Goal: Transaction & Acquisition: Purchase product/service

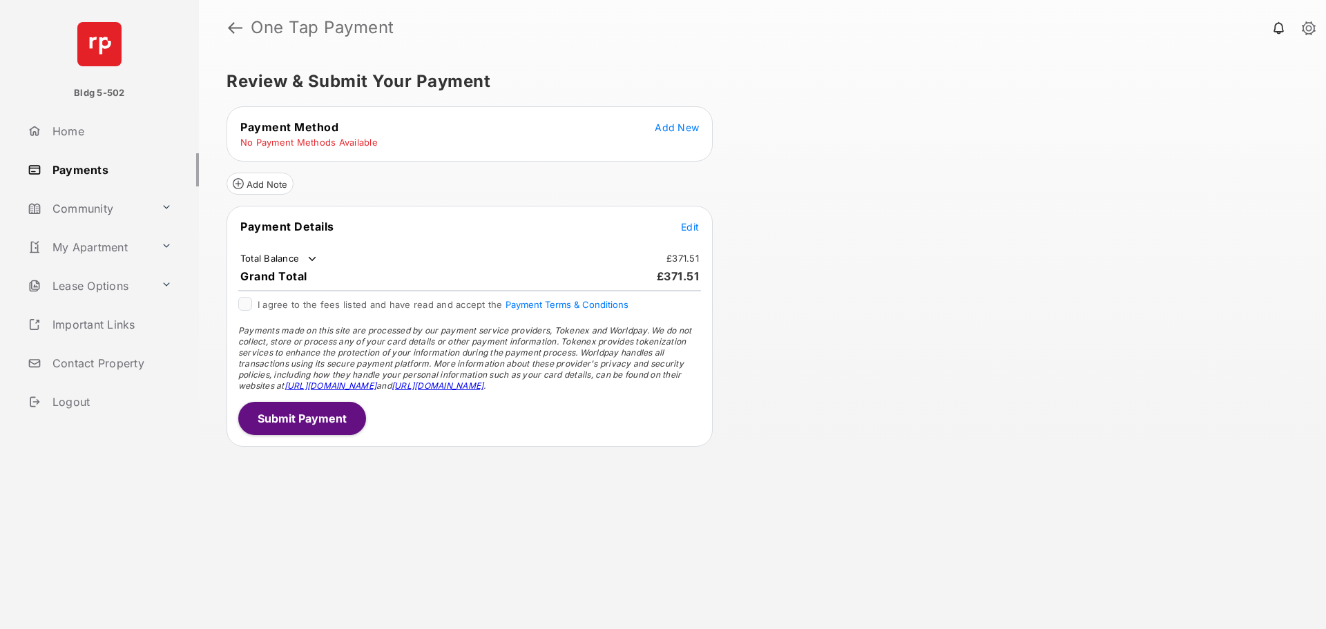
click at [674, 124] on span "Add New" at bounding box center [677, 128] width 44 height 12
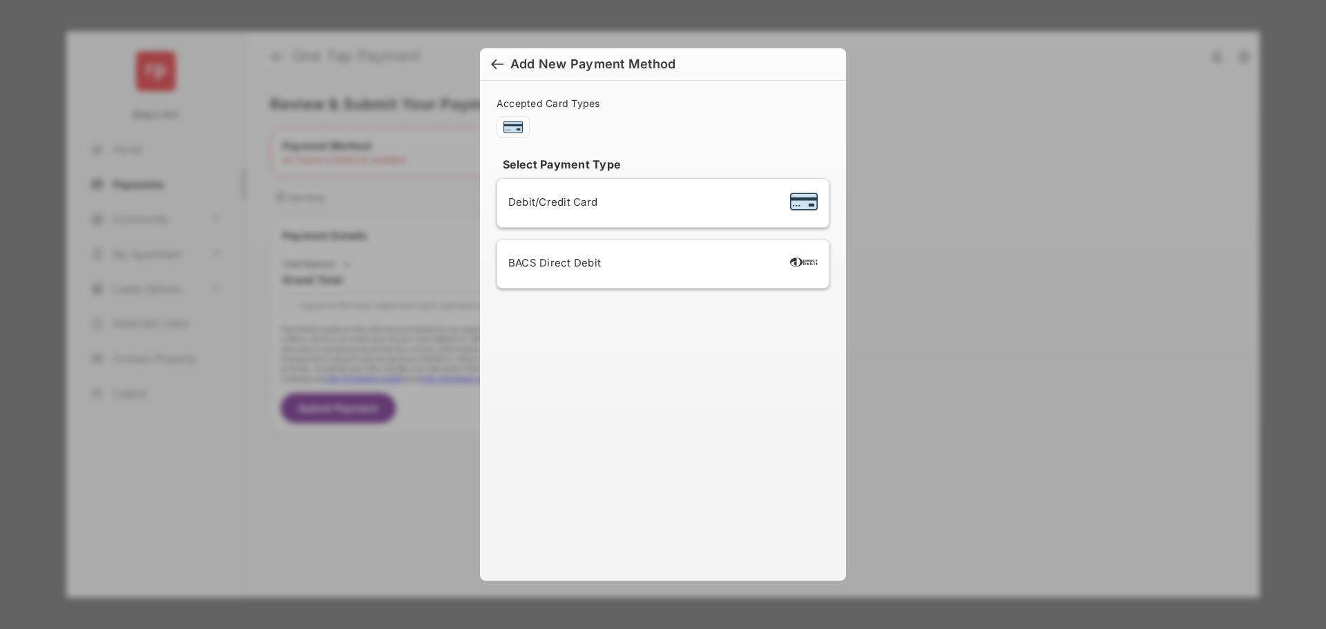
click at [562, 264] on span "BACS Direct Debit" at bounding box center [554, 262] width 93 height 13
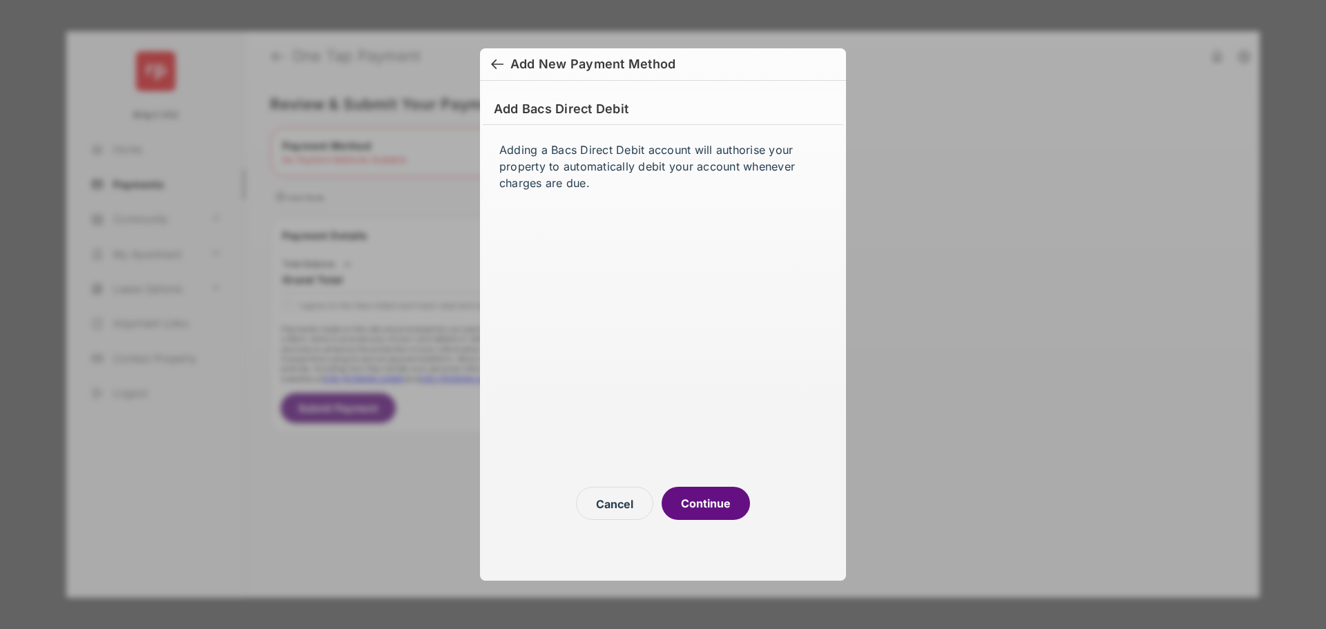
click at [700, 494] on button "Continue" at bounding box center [706, 503] width 88 height 33
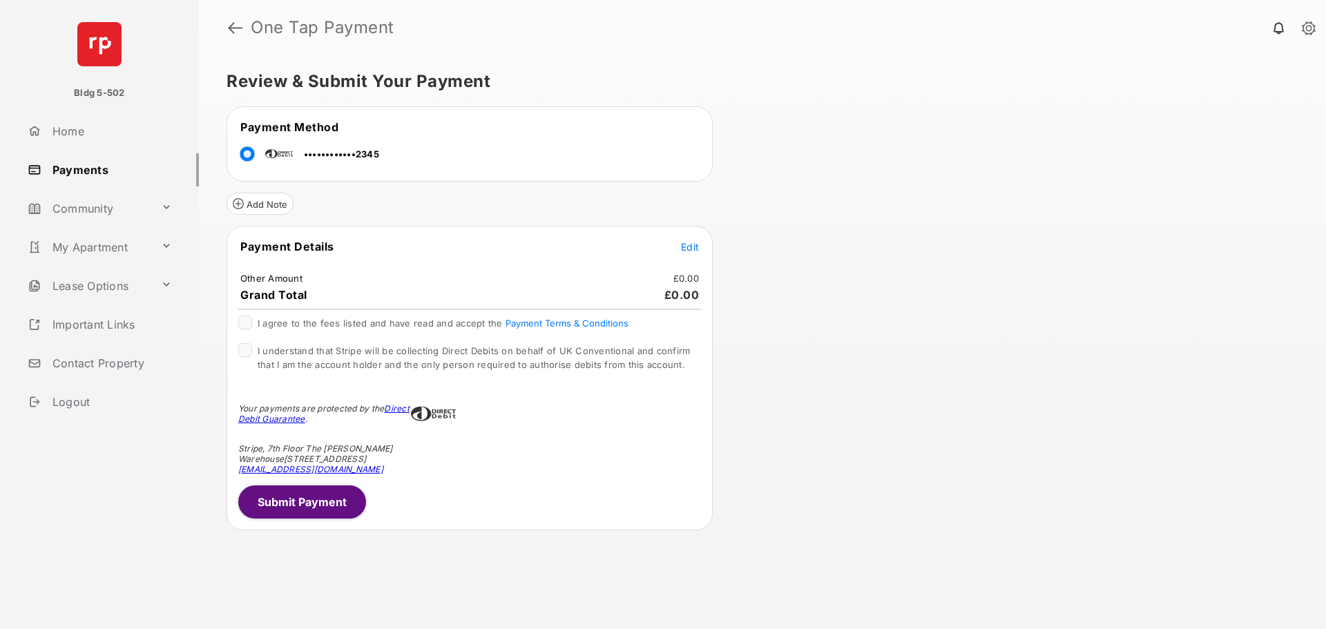
click at [687, 243] on span "Edit" at bounding box center [690, 247] width 18 height 12
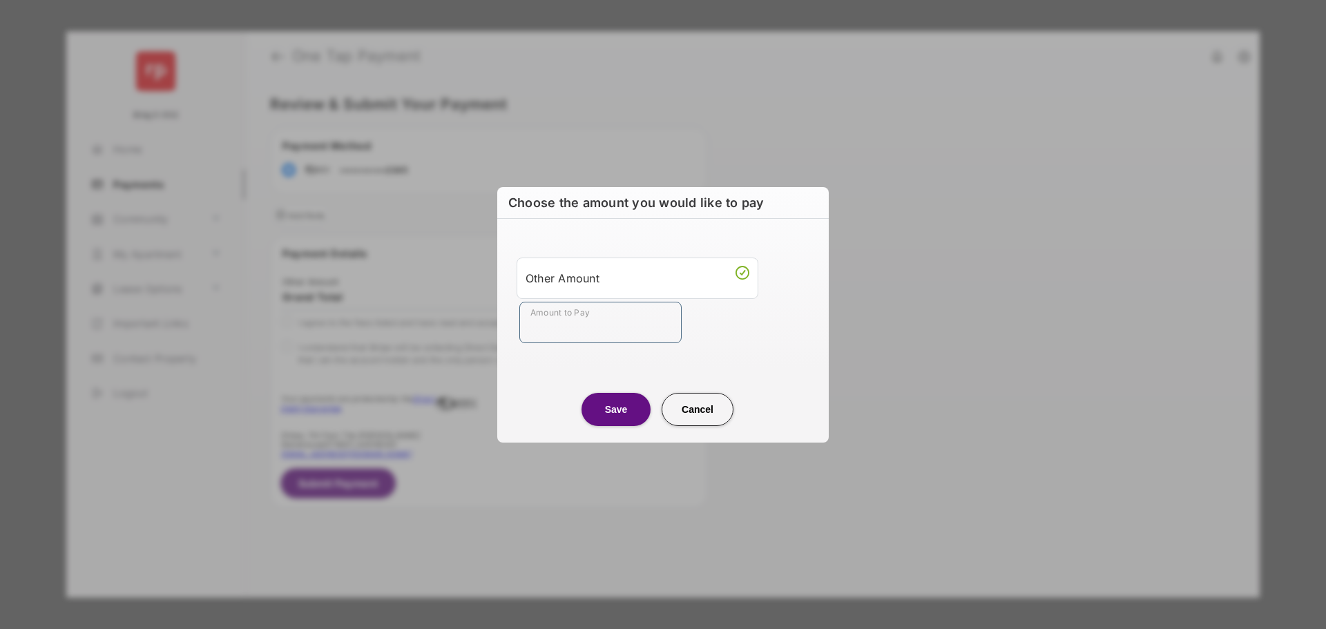
click at [574, 318] on input "Amount to Pay" at bounding box center [600, 322] width 162 height 41
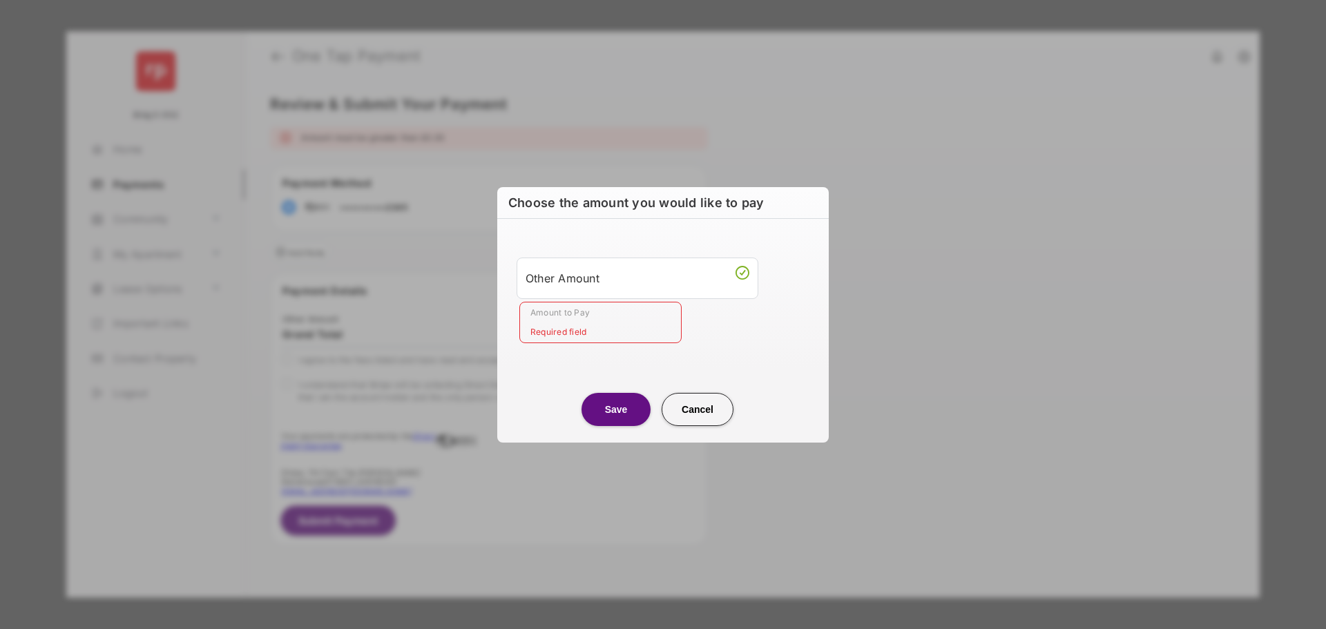
click at [764, 375] on div "Save Cancel" at bounding box center [663, 395] width 332 height 61
click at [704, 406] on button "Cancel" at bounding box center [698, 409] width 72 height 33
type input "**"
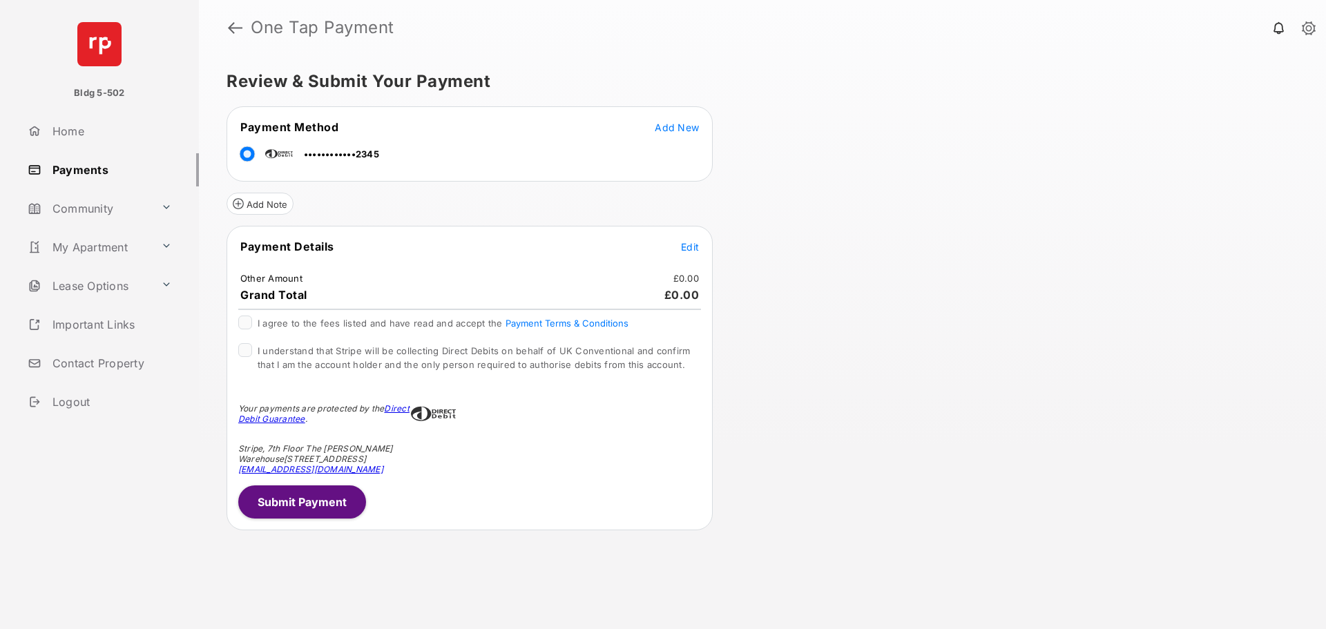
click at [102, 169] on link "Payments" at bounding box center [110, 169] width 177 height 33
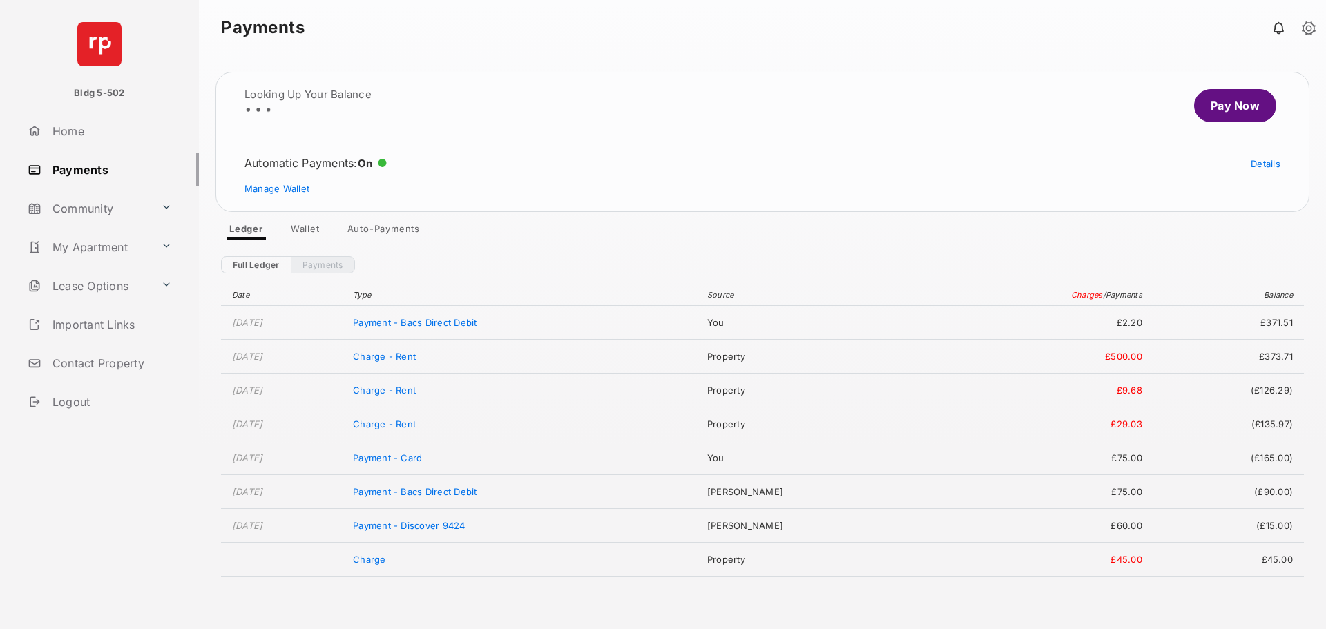
click at [394, 229] on link "Auto-Payments" at bounding box center [383, 231] width 95 height 17
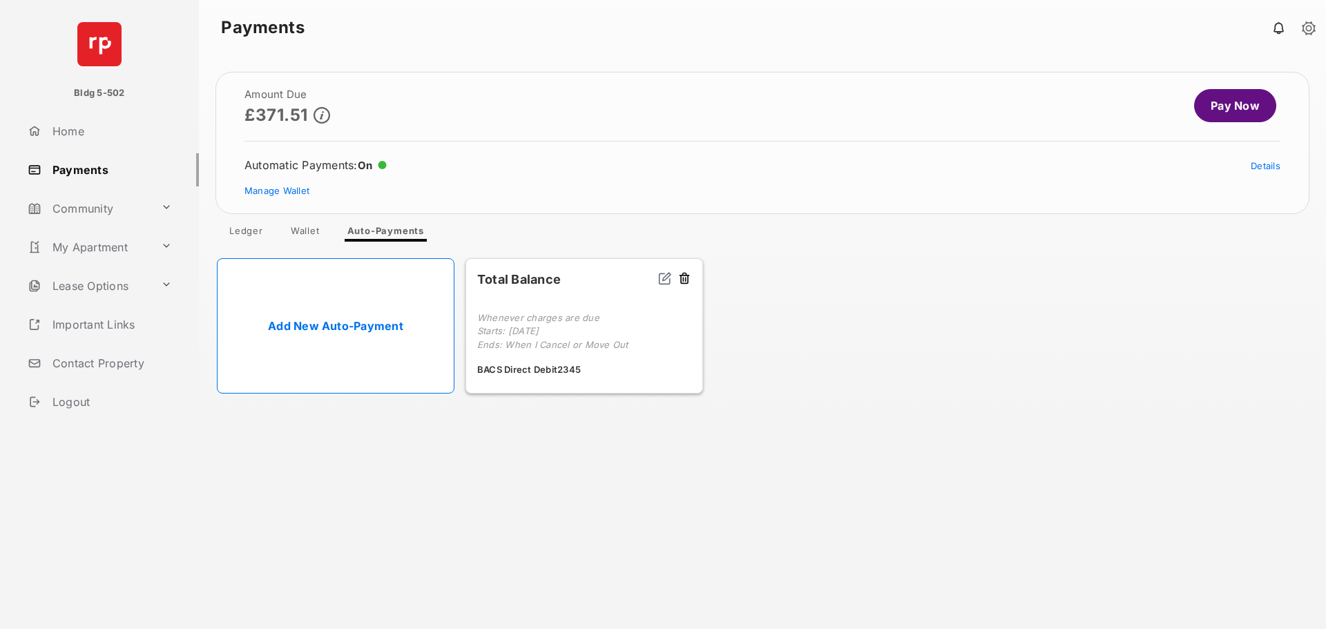
click at [653, 452] on div "Amount Due £371.51 Pay Now Automatic Payments : On Details Manage Wallet Ledger…" at bounding box center [762, 342] width 1127 height 574
